Goal: Information Seeking & Learning: Understand process/instructions

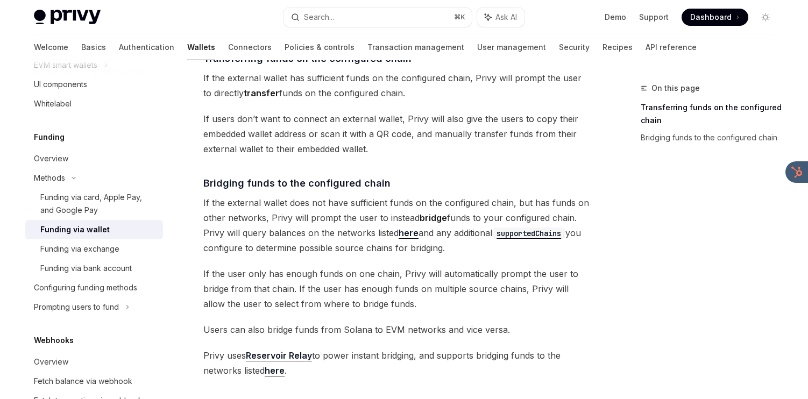
scroll to position [240, 0]
drag, startPoint x: 444, startPoint y: 186, endPoint x: 447, endPoint y: 251, distance: 65.7
click at [447, 251] on div "The transfer from wallets funding option enables users to transfer or bridge fu…" at bounding box center [397, 137] width 388 height 483
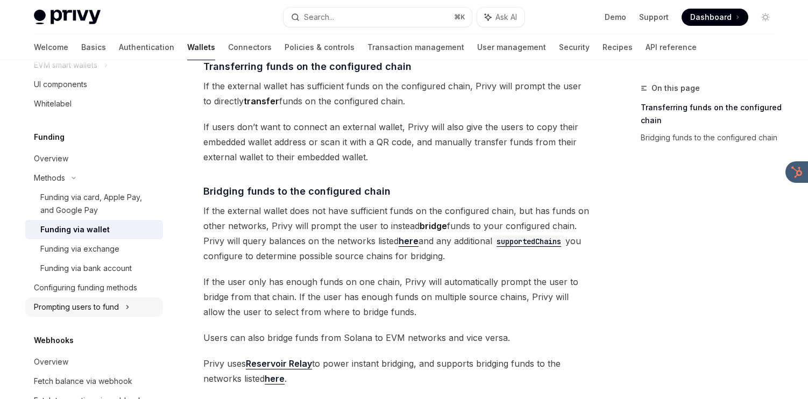
click at [89, 52] on icon at bounding box center [87, 45] width 4 height 13
type textarea "*"
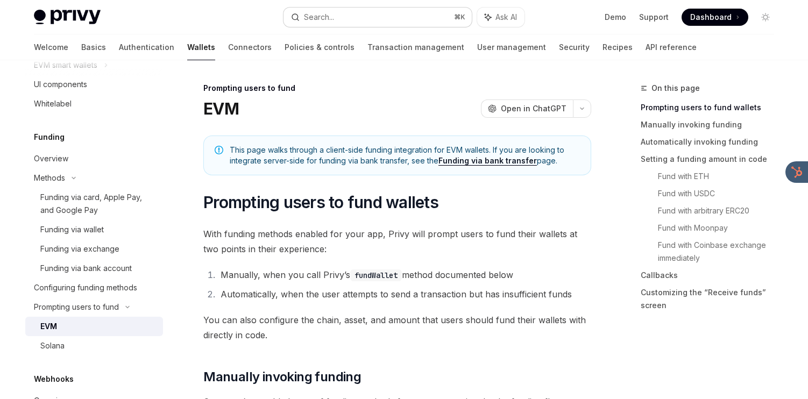
click at [321, 13] on div "Search..." at bounding box center [319, 17] width 30 height 13
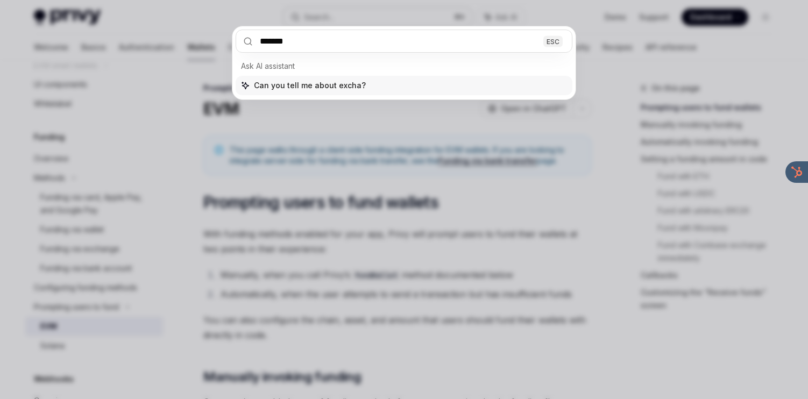
type input "********"
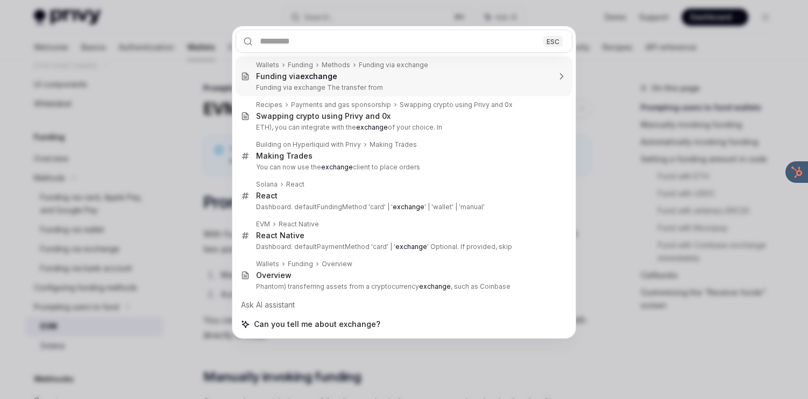
type textarea "*"
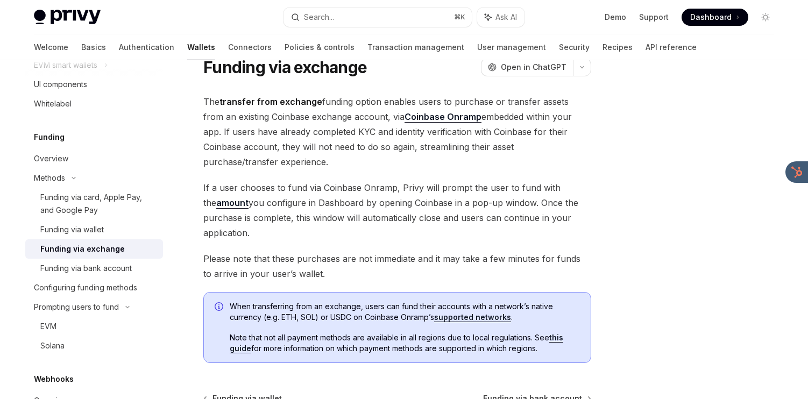
scroll to position [40, 0]
drag, startPoint x: 337, startPoint y: 104, endPoint x: 337, endPoint y: 141, distance: 36.6
click at [338, 141] on span "The transfer from exchange funding option enables users to purchase or transfer…" at bounding box center [397, 132] width 388 height 75
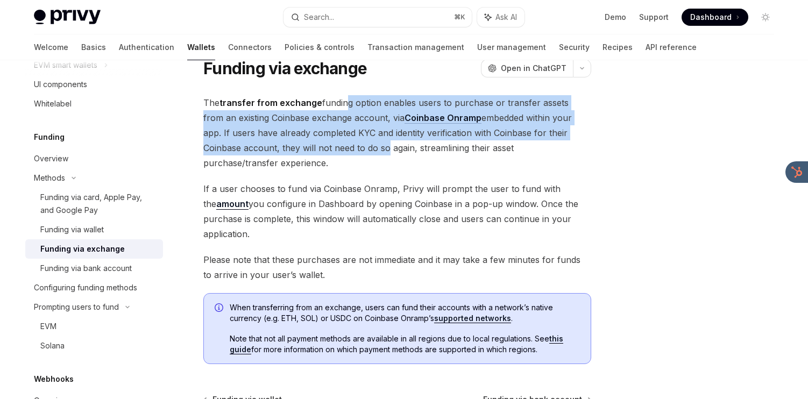
drag, startPoint x: 341, startPoint y: 147, endPoint x: 343, endPoint y: 106, distance: 41.5
click at [343, 106] on span "The transfer from exchange funding option enables users to purchase or transfer…" at bounding box center [397, 132] width 388 height 75
drag, startPoint x: 343, startPoint y: 104, endPoint x: 346, endPoint y: 145, distance: 41.1
click at [346, 145] on span "The transfer from exchange funding option enables users to purchase or transfer…" at bounding box center [397, 132] width 388 height 75
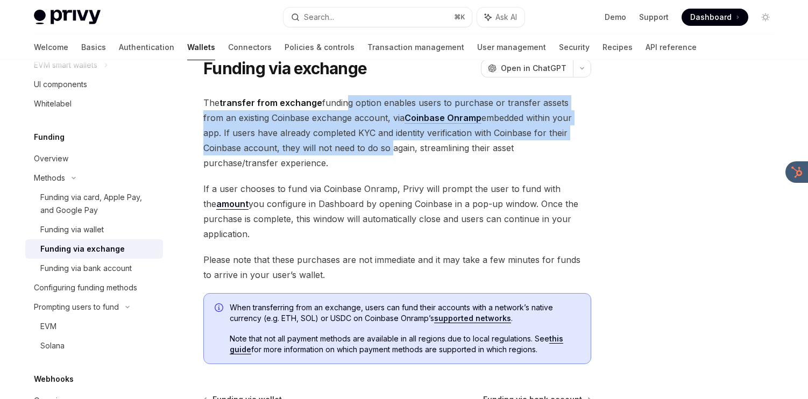
click at [346, 145] on span "The transfer from exchange funding option enables users to purchase or transfer…" at bounding box center [397, 132] width 388 height 75
drag, startPoint x: 346, startPoint y: 145, endPoint x: 344, endPoint y: 104, distance: 41.0
click at [344, 104] on span "The transfer from exchange funding option enables users to purchase or transfer…" at bounding box center [397, 132] width 388 height 75
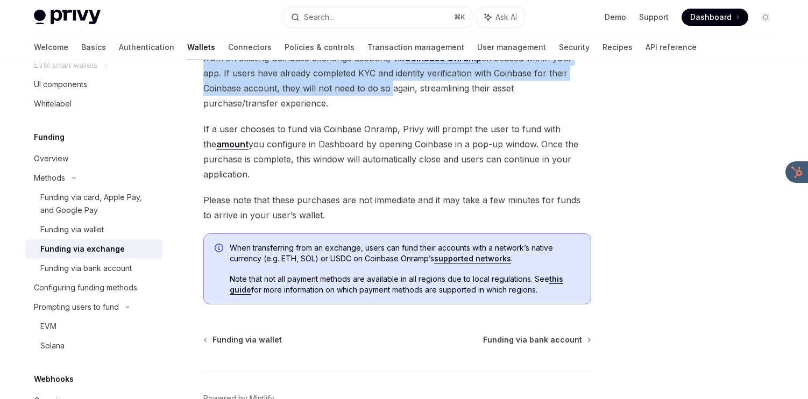
scroll to position [101, 0]
